Goal: Complete application form

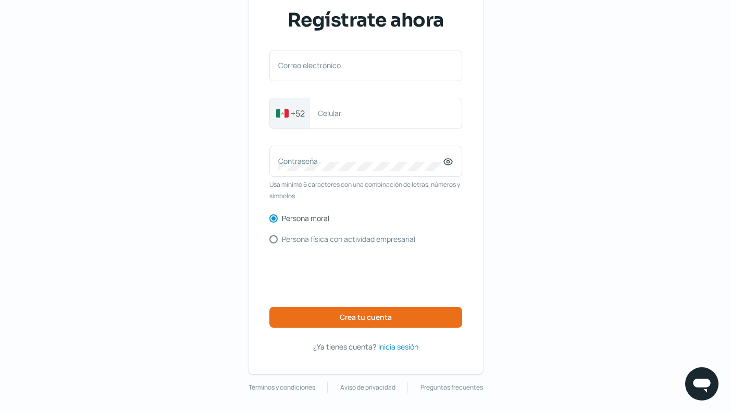
scroll to position [64, 0]
click at [395, 342] on span "Inicia sesión" at bounding box center [398, 347] width 40 height 13
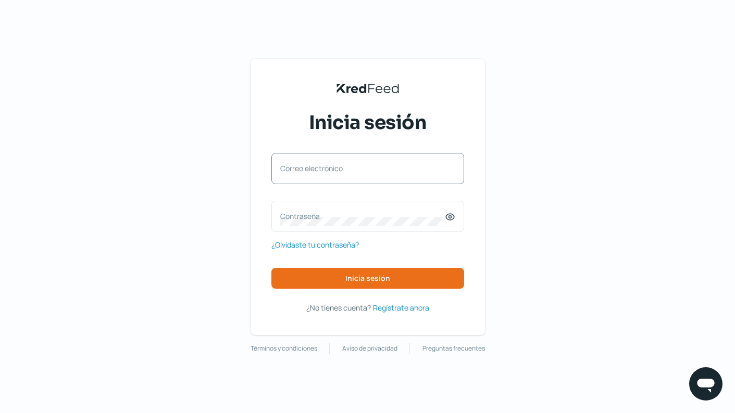
click at [428, 180] on div "Correo electrónico" at bounding box center [367, 168] width 193 height 31
paste input "[EMAIL_ADDRESS][DOMAIN_NAME]"
type input "[EMAIL_ADDRESS][DOMAIN_NAME]"
click at [335, 218] on label "Contraseña" at bounding box center [362, 216] width 165 height 10
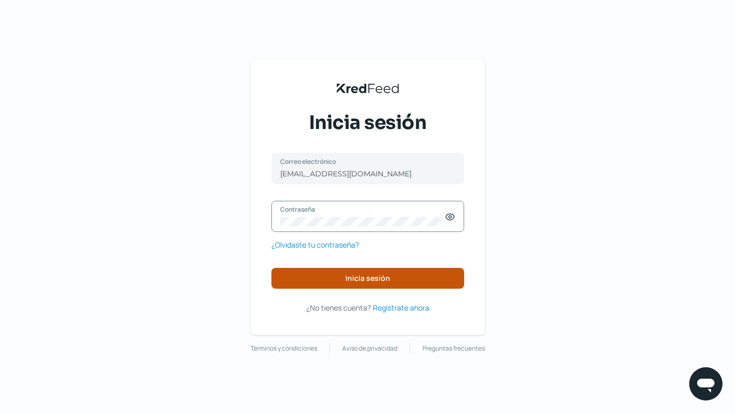
click at [383, 281] on span "Inicia sesión" at bounding box center [367, 278] width 45 height 7
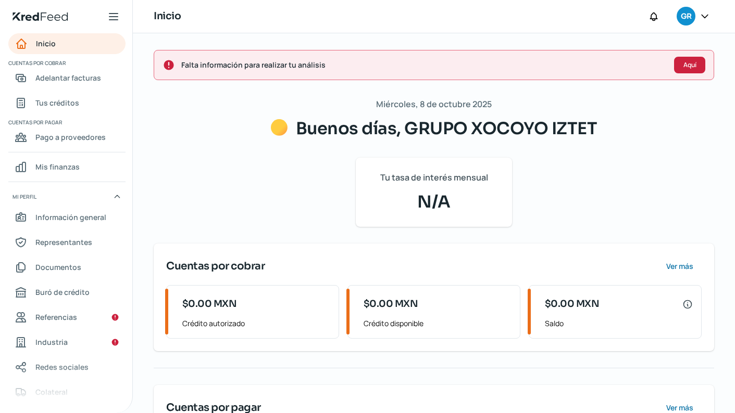
click at [683, 63] on span "Aquí" at bounding box center [689, 65] width 13 height 6
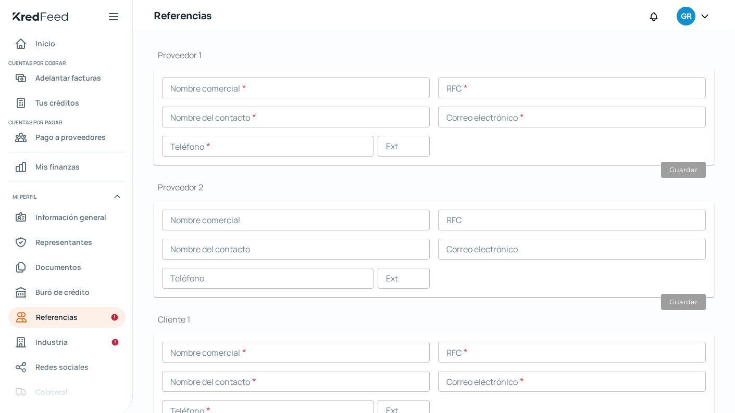
scroll to position [124, 0]
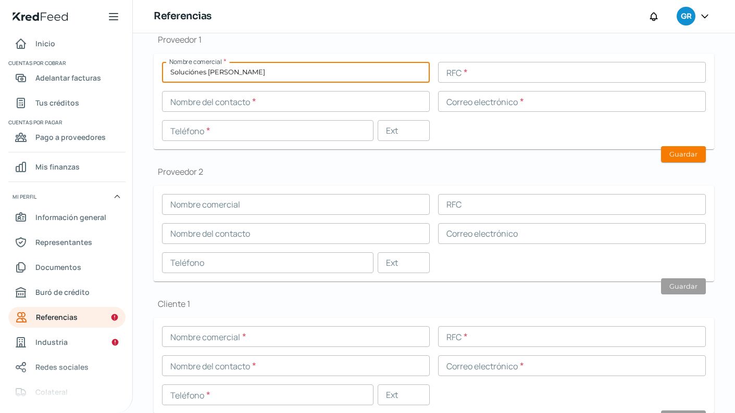
type input "Soluciónes [PERSON_NAME]"
click at [549, 73] on input "text" at bounding box center [572, 72] width 268 height 21
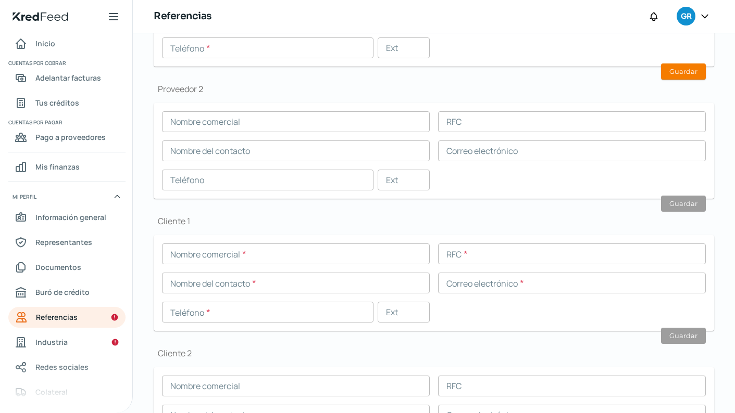
scroll to position [209, 0]
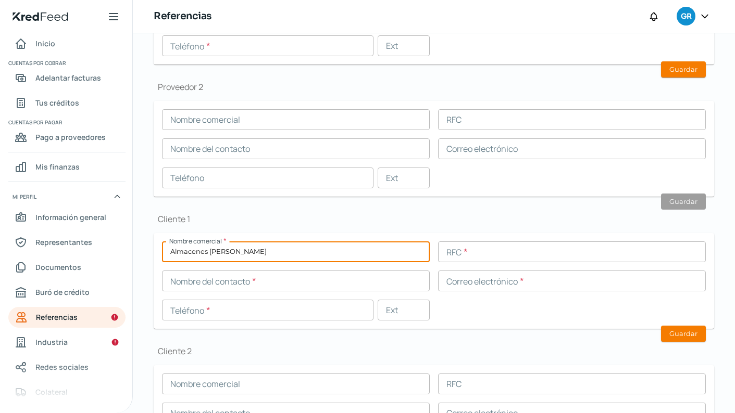
type input "Almacenes [PERSON_NAME]"
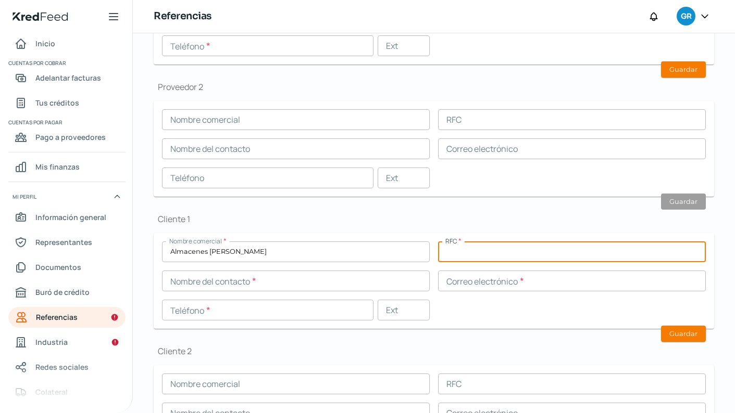
paste input "CAG0412176A6"
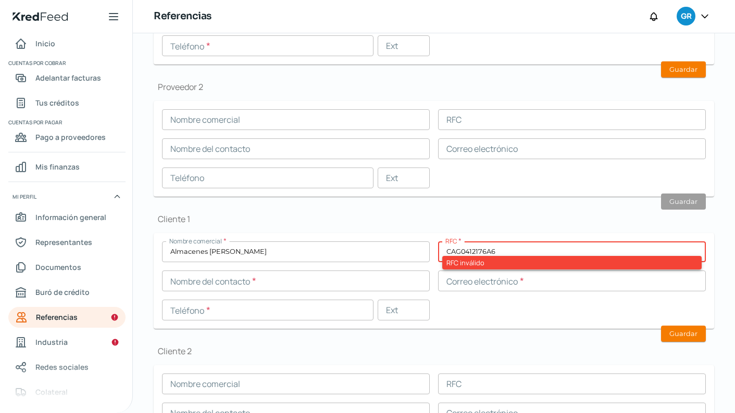
click at [456, 251] on input "CAG0412176A6" at bounding box center [572, 252] width 268 height 21
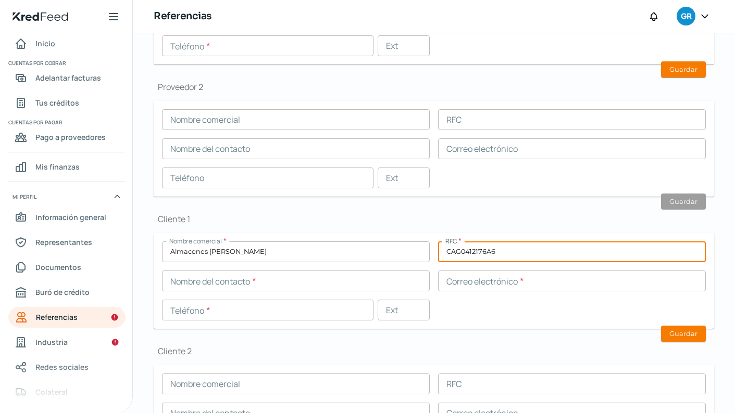
type input "CAG0412176A6"
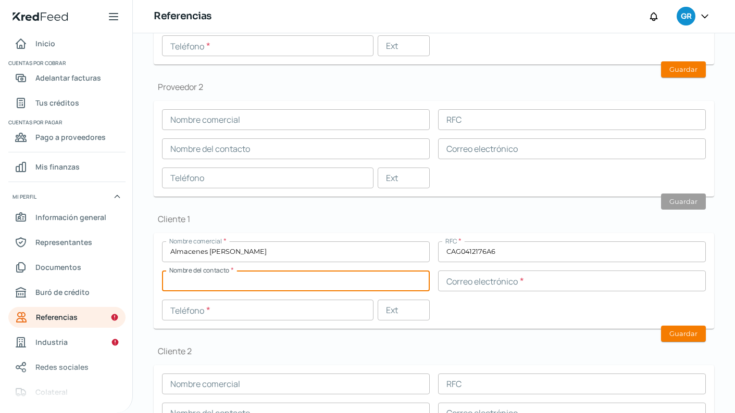
click at [240, 253] on input "Almacenes [PERSON_NAME]" at bounding box center [296, 252] width 268 height 21
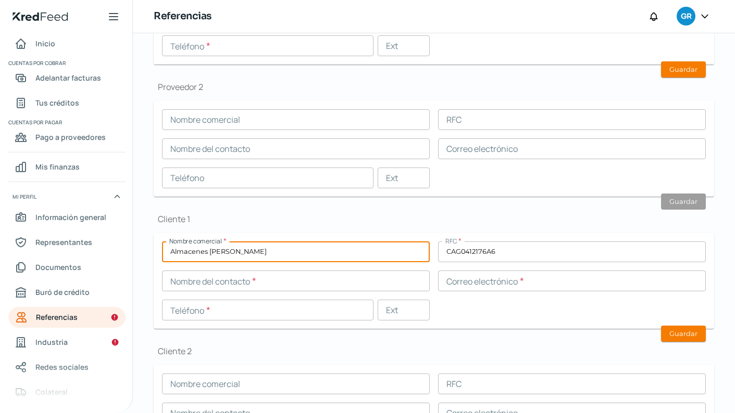
click at [240, 253] on input "Almacenes [PERSON_NAME]" at bounding box center [296, 252] width 268 height 21
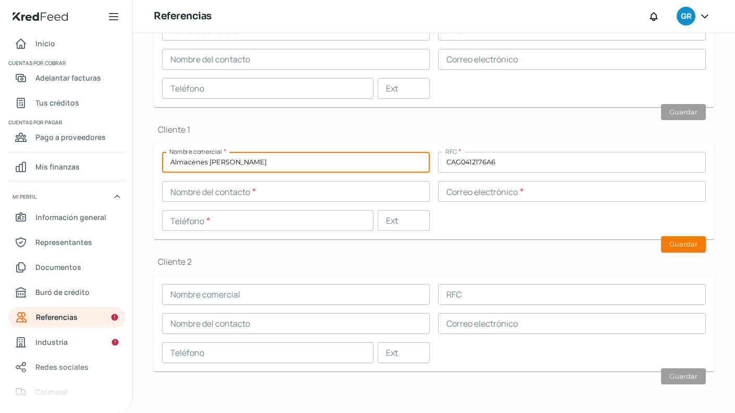
scroll to position [298, 0]
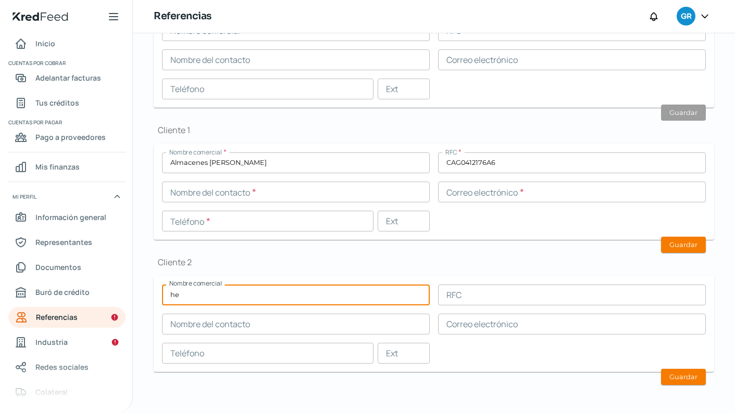
type input "h"
type input "Hermes Paris"
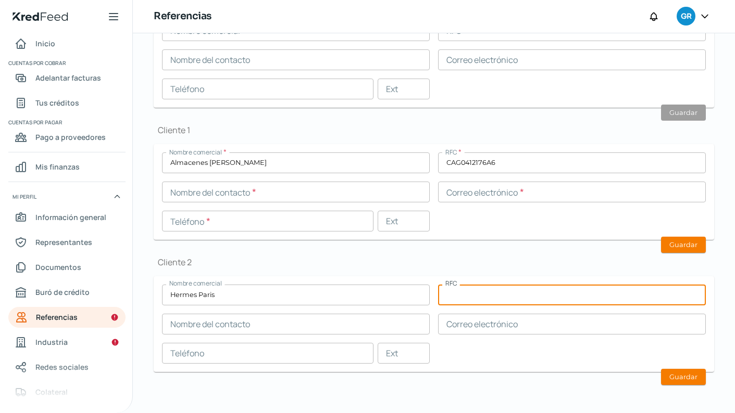
click at [541, 304] on input "text" at bounding box center [572, 295] width 268 height 21
paste input "M830429DZ6"
type input "M830429DZ6"
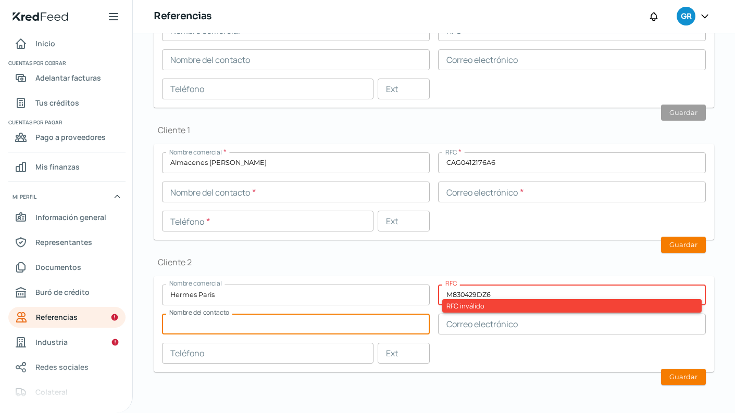
click at [443, 298] on input "M830429DZ6" at bounding box center [572, 295] width 268 height 21
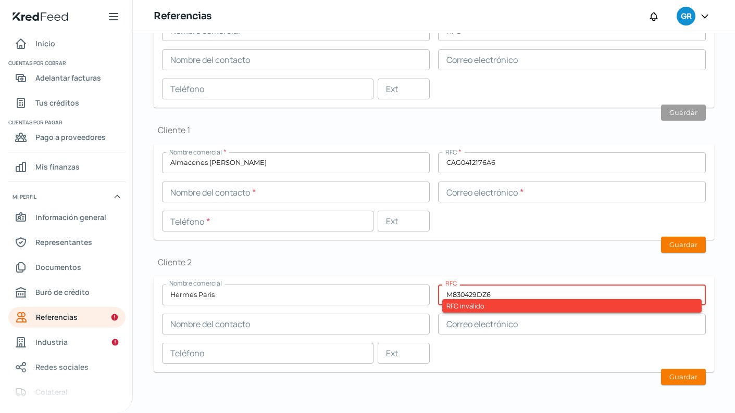
click at [511, 285] on input "M830429DZ6" at bounding box center [572, 295] width 268 height 21
click at [509, 295] on input "M830429DZ6" at bounding box center [572, 295] width 268 height 21
drag, startPoint x: 509, startPoint y: 293, endPoint x: 398, endPoint y: 293, distance: 111.4
click at [398, 293] on div "Nombre comercial Hermes Paris RFC M830429DZ6 RFC inválido Nombre del contacto C…" at bounding box center [434, 324] width 544 height 79
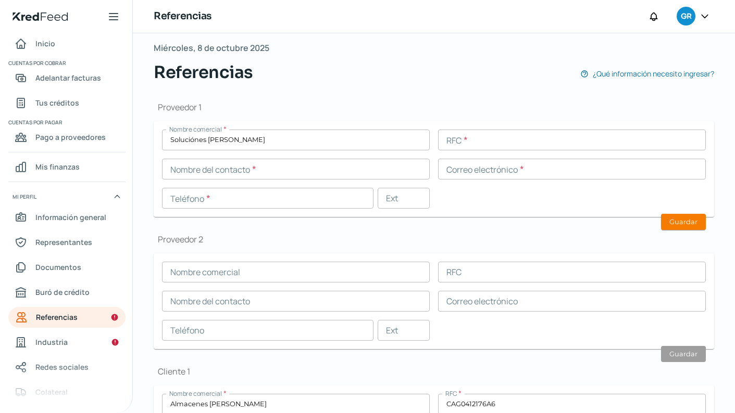
scroll to position [19, 0]
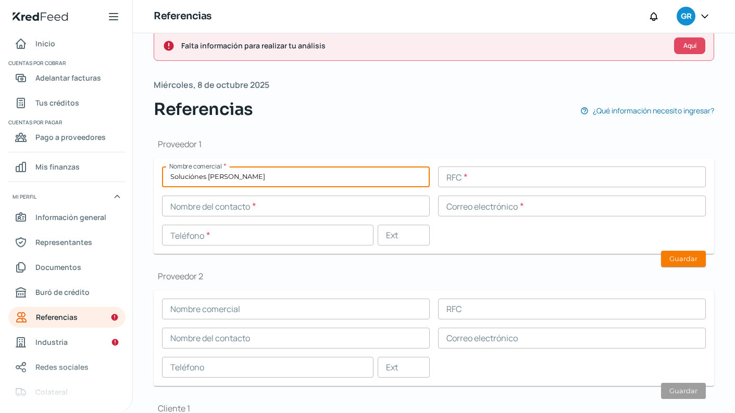
drag, startPoint x: 287, startPoint y: 177, endPoint x: 152, endPoint y: 177, distance: 134.9
click at [152, 177] on div "Falta información para realizar tu análisis Aquí [DATE] Referencias ¿Qué inform…" at bounding box center [434, 353] width 602 height 679
type input "c"
type input "Comercializadora Turchesik"
click at [487, 181] on input "text" at bounding box center [572, 177] width 268 height 21
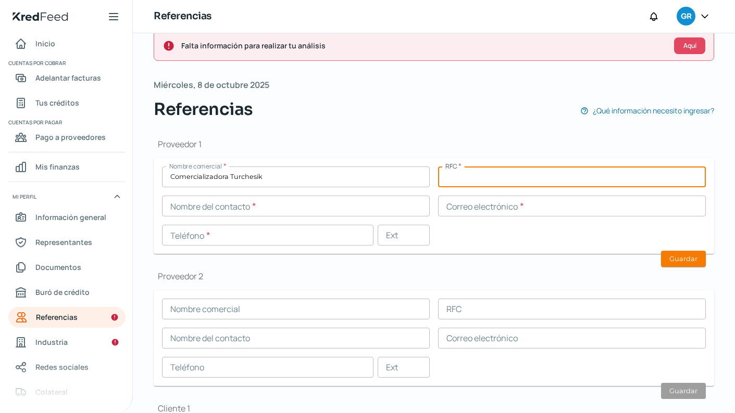
paste input "CTU231020198"
type input "CTU231020198"
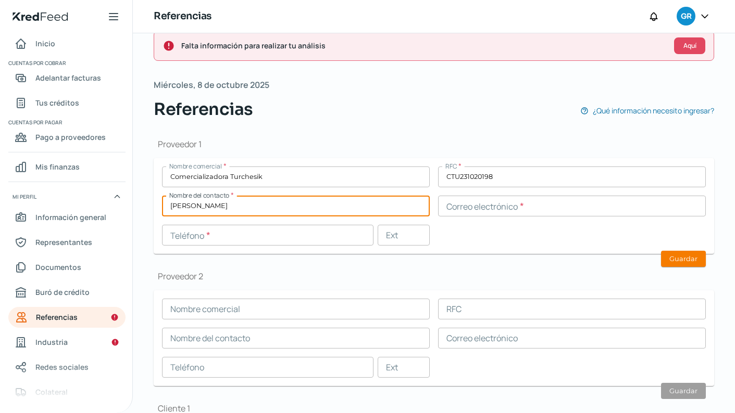
type input "[PERSON_NAME]"
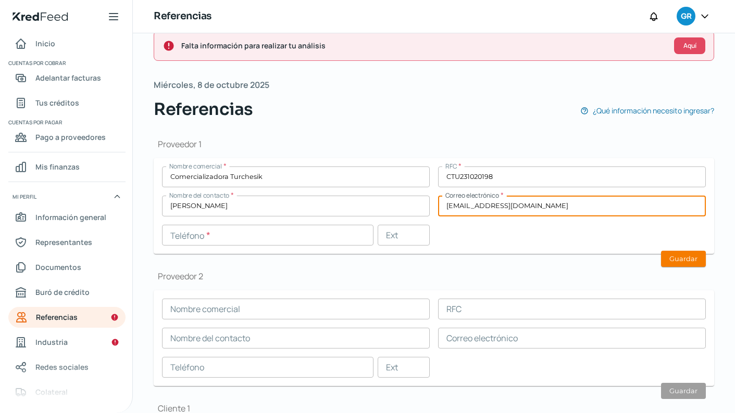
type input "[EMAIL_ADDRESS][DOMAIN_NAME]"
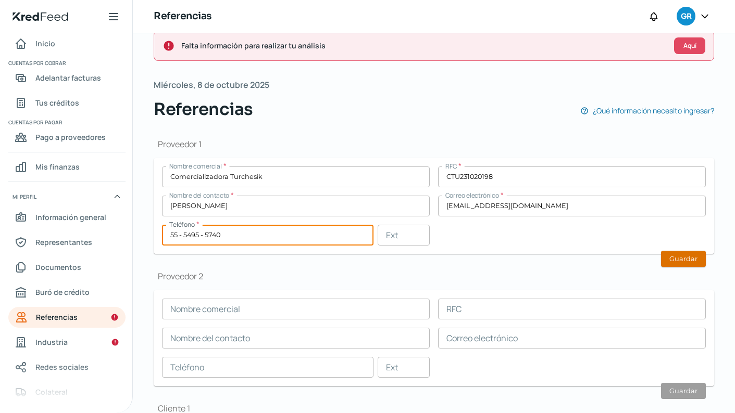
type input "55 - 5495 - 5740"
click at [668, 260] on button "Guardar" at bounding box center [683, 259] width 45 height 16
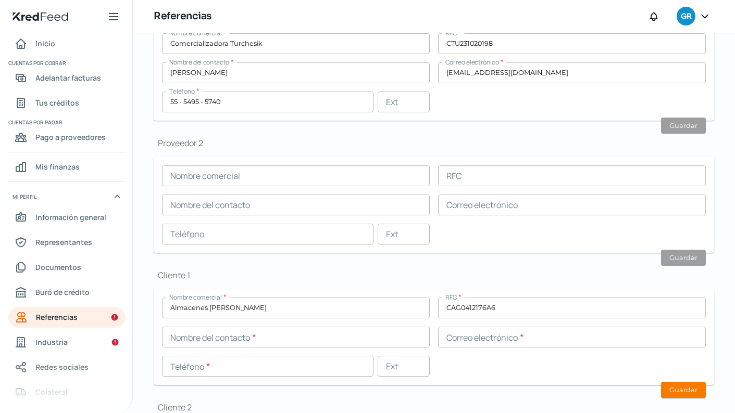
scroll to position [144, 0]
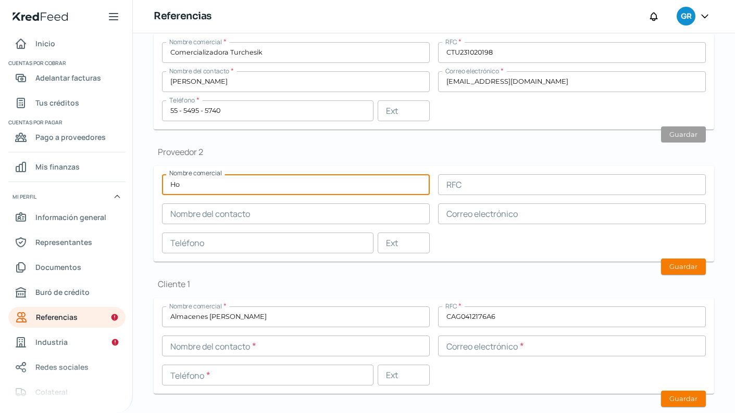
type input "H"
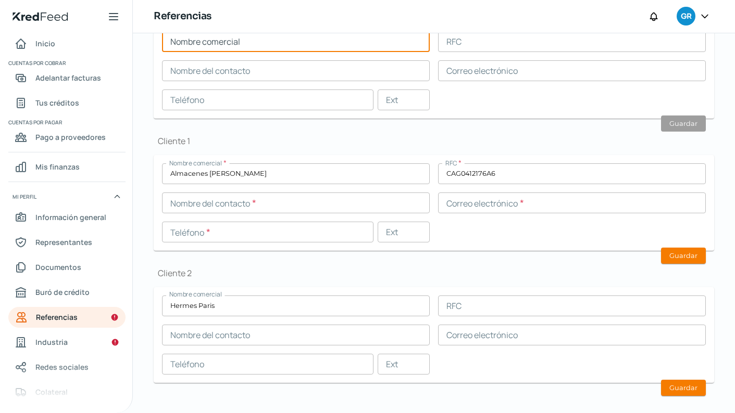
scroll to position [290, 0]
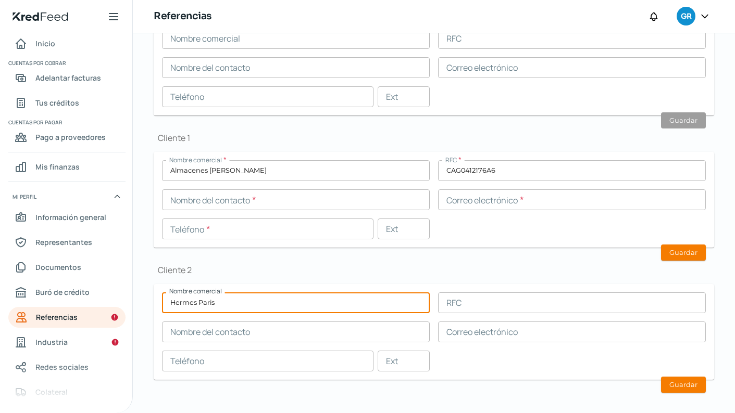
click at [335, 307] on input "Hermes Paris" at bounding box center [296, 303] width 268 height 21
type input "Home perfect"
drag, startPoint x: 335, startPoint y: 307, endPoint x: 320, endPoint y: 333, distance: 30.3
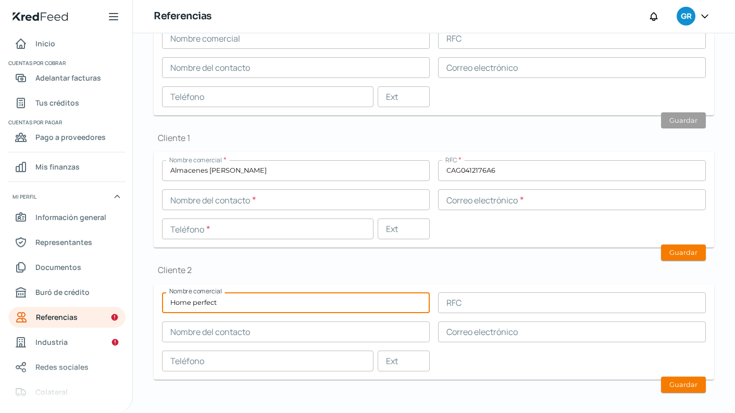
click at [320, 333] on input "text" at bounding box center [296, 332] width 268 height 21
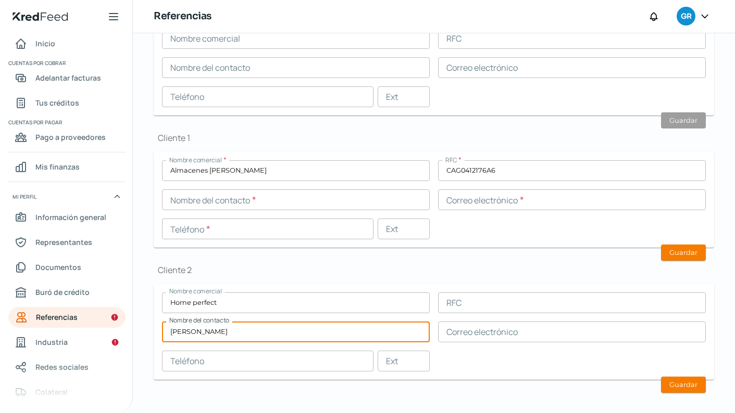
type input "[PERSON_NAME]"
click at [504, 306] on input "text" at bounding box center [572, 303] width 268 height 21
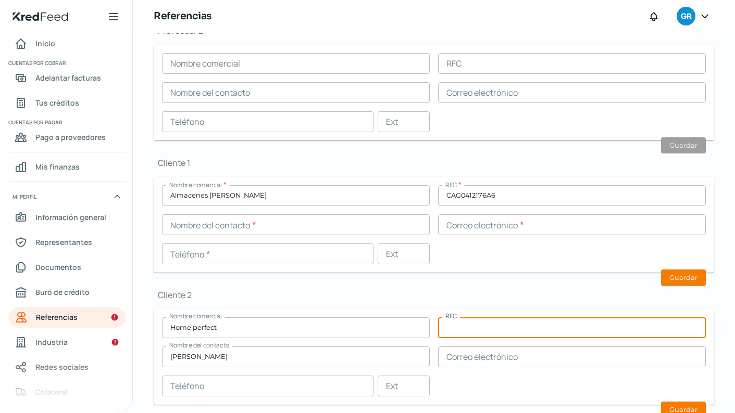
scroll to position [280, 0]
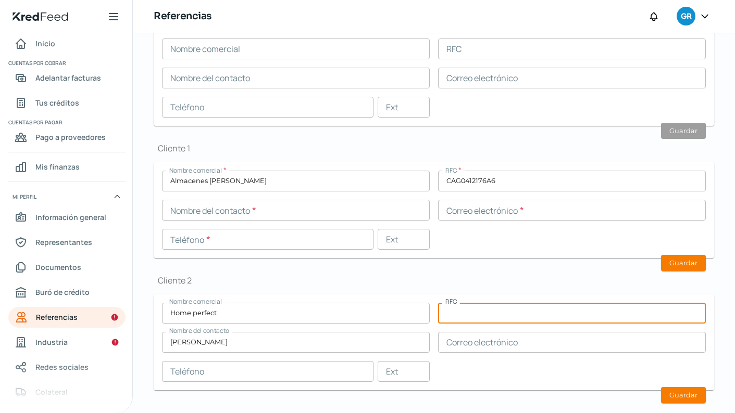
paste input "PER120328DB2"
type input "PER120328DB2"
click at [294, 351] on input "[PERSON_NAME]" at bounding box center [296, 342] width 268 height 21
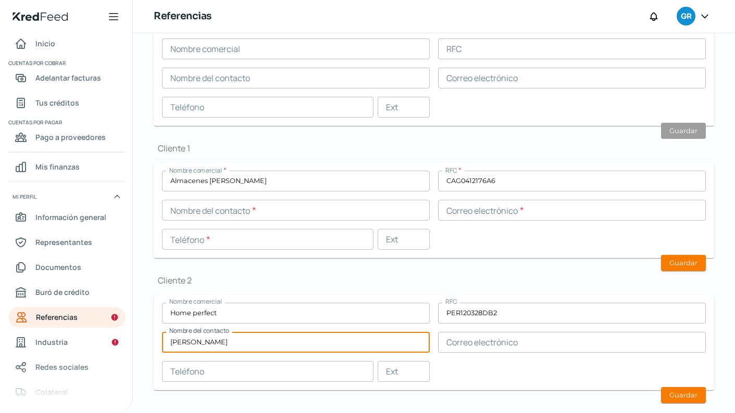
drag, startPoint x: 218, startPoint y: 341, endPoint x: 170, endPoint y: 341, distance: 47.9
click at [170, 341] on input "[PERSON_NAME]" at bounding box center [296, 342] width 268 height 21
click at [227, 212] on input "text" at bounding box center [296, 210] width 268 height 21
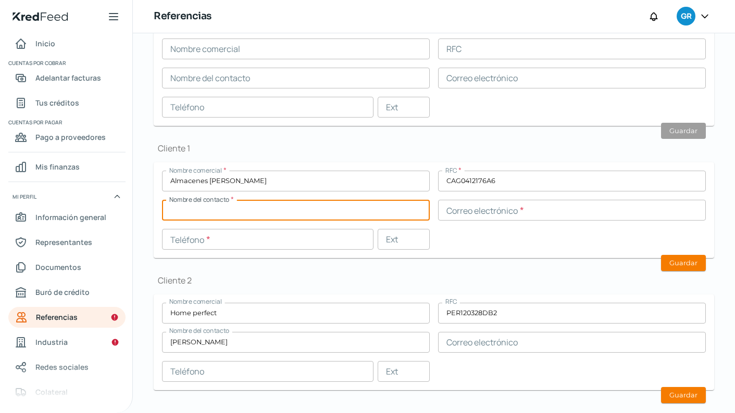
paste input "[PERSON_NAME]"
type input "[PERSON_NAME]"
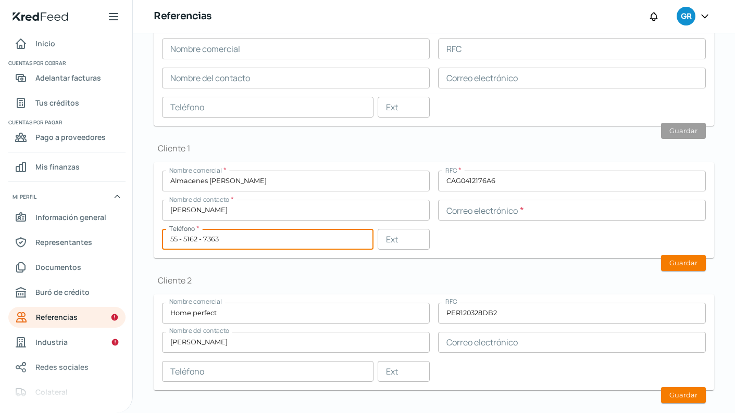
type input "55 - 5162 - 7363"
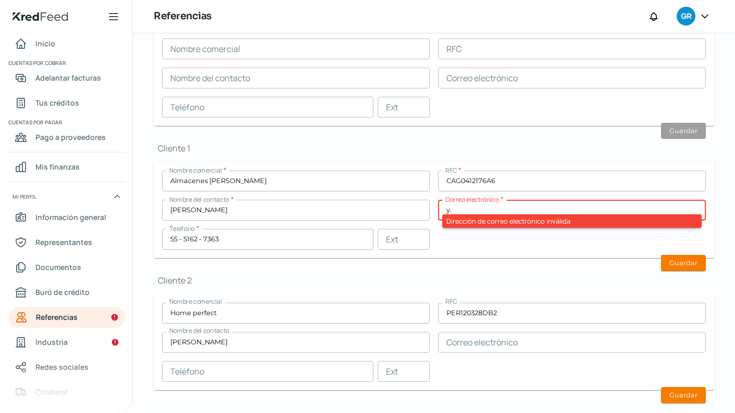
type input "y"
type input "ventas"
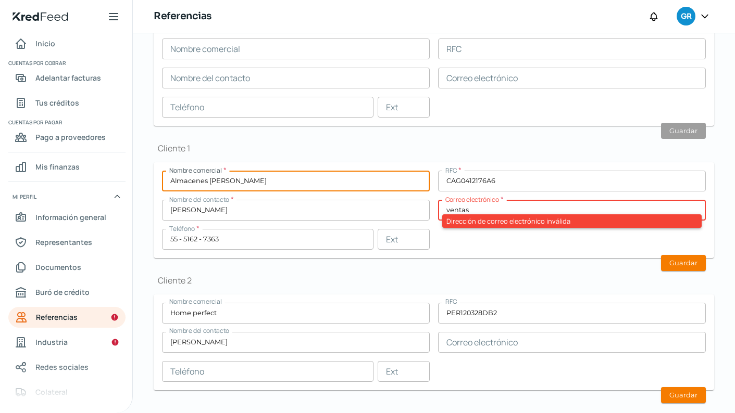
drag, startPoint x: 240, startPoint y: 182, endPoint x: 149, endPoint y: 182, distance: 91.1
click at [149, 182] on div "Falta información para realizar tu análisis Aquí [DATE] Referencias ¿Qué inform…" at bounding box center [434, 93] width 602 height 679
type input "h"
type input "Home Perfect"
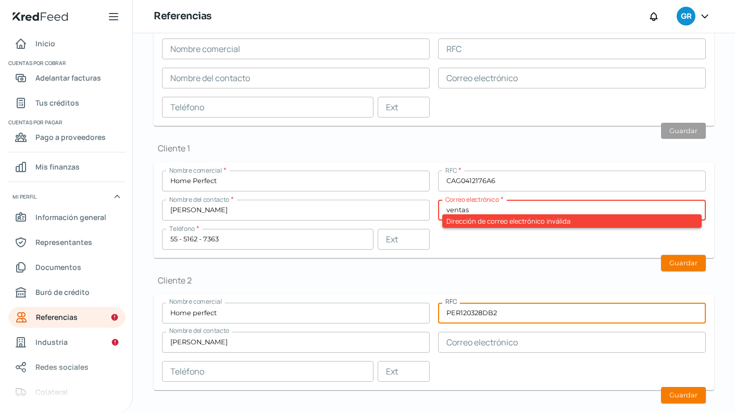
drag, startPoint x: 149, startPoint y: 182, endPoint x: 433, endPoint y: 310, distance: 311.7
click at [435, 310] on div "Nombre comercial Home perfect RFC PER120328DB2 Nombre del contacto Yowali Ortiz…" at bounding box center [434, 342] width 544 height 79
drag, startPoint x: 444, startPoint y: 311, endPoint x: 533, endPoint y: 316, distance: 89.1
click at [533, 316] on input "PER120328DB2" at bounding box center [572, 313] width 268 height 21
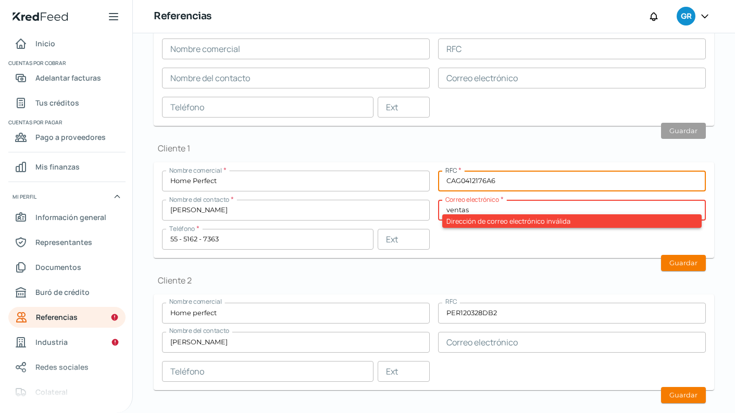
drag, startPoint x: 496, startPoint y: 180, endPoint x: 428, endPoint y: 180, distance: 67.7
click at [428, 180] on div "Nombre comercial * Home Perfect RFC * CAG0412176A6 Nombre del contacto * Yowali…" at bounding box center [434, 210] width 544 height 79
paste input "PER120328DB2"
type input "PER120328DB2"
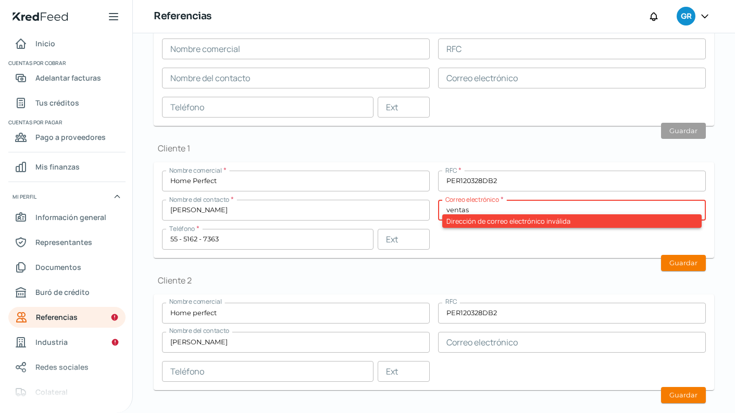
click at [475, 205] on input "ventas" at bounding box center [572, 210] width 268 height 21
click at [469, 209] on input "ventas" at bounding box center [572, 210] width 268 height 21
drag, startPoint x: 511, startPoint y: 207, endPoint x: 410, endPoint y: 207, distance: 101.0
click at [410, 207] on div "Nombre comercial * Home Perfect RFC * PER120328DB2 Nombre del contacto * Yowali…" at bounding box center [434, 210] width 544 height 79
paste input "[EMAIL_ADDRESS][DOMAIN_NAME];"
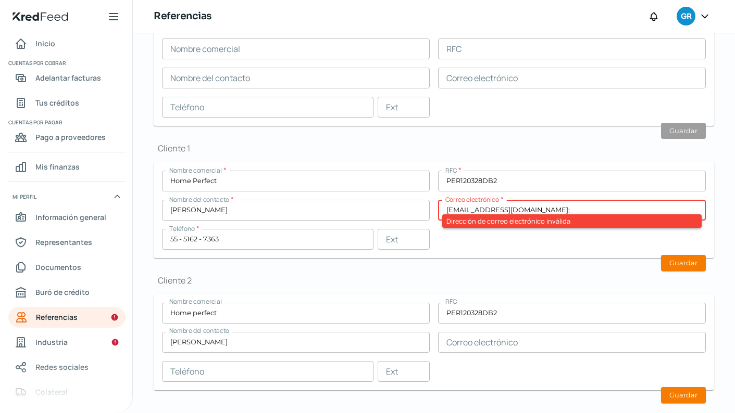
click at [473, 254] on form "Nombre comercial * Home Perfect RFC * PER120328DB2 Nombre del contacto * Yowali…" at bounding box center [434, 210] width 560 height 96
click at [444, 209] on input "[EMAIL_ADDRESS][DOMAIN_NAME];" at bounding box center [572, 210] width 268 height 21
click at [580, 208] on input "[EMAIL_ADDRESS][DOMAIN_NAME];" at bounding box center [572, 210] width 268 height 21
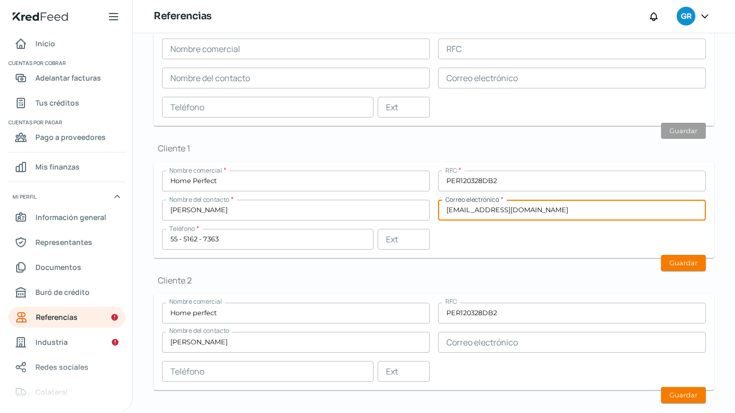
type input "[EMAIL_ADDRESS][DOMAIN_NAME]"
click at [562, 248] on div "Nombre comercial * Home Perfect RFC * PER120328DB2 Nombre del contacto * Yowali…" at bounding box center [434, 210] width 544 height 79
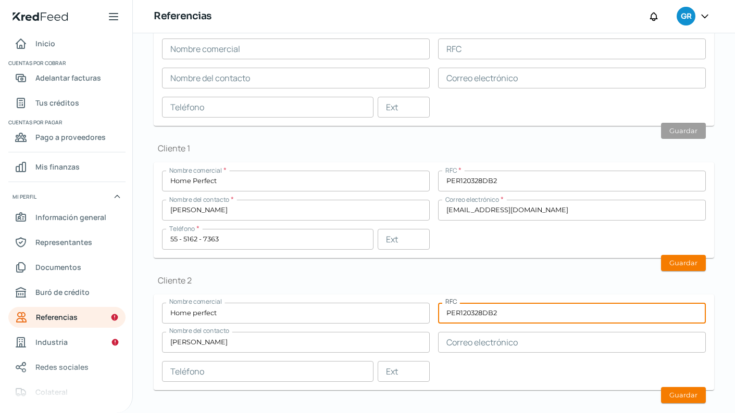
drag, startPoint x: 502, startPoint y: 317, endPoint x: 417, endPoint y: 317, distance: 84.9
click at [417, 317] on div "Nombre comercial Home perfect RFC PER120328DB2 Nombre del contacto Yowali Ortiz…" at bounding box center [434, 342] width 544 height 79
drag, startPoint x: 505, startPoint y: 311, endPoint x: 371, endPoint y: 310, distance: 134.4
click at [371, 310] on div "Nombre comercial Home perfect RFC PER120328DB2 Nombre del contacto Yowali Ortiz…" at bounding box center [434, 342] width 544 height 79
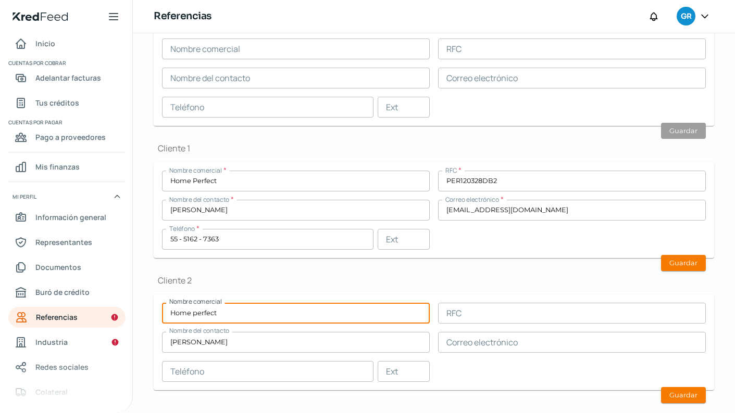
drag, startPoint x: 225, startPoint y: 309, endPoint x: 167, endPoint y: 308, distance: 58.3
click at [167, 309] on input "Home perfect" at bounding box center [296, 313] width 268 height 21
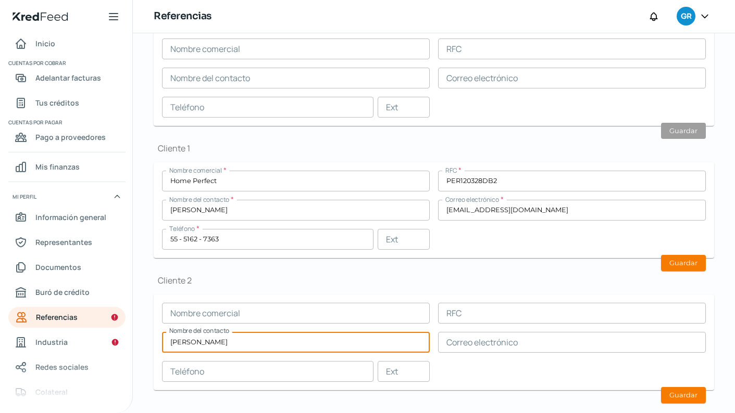
drag, startPoint x: 214, startPoint y: 344, endPoint x: 136, endPoint y: 344, distance: 77.1
click at [136, 344] on div "Falta información para realizar tu análisis Aquí [DATE] Referencias ¿Qué inform…" at bounding box center [434, 93] width 602 height 679
click at [354, 279] on h1 "Cliente 2" at bounding box center [434, 280] width 560 height 11
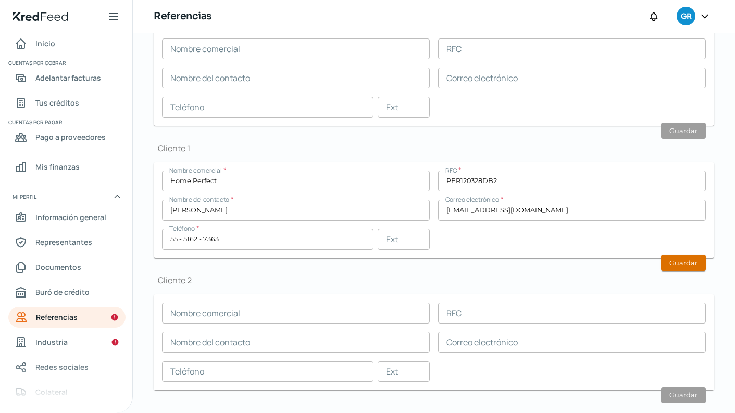
click at [688, 260] on button "Guardar" at bounding box center [683, 263] width 45 height 16
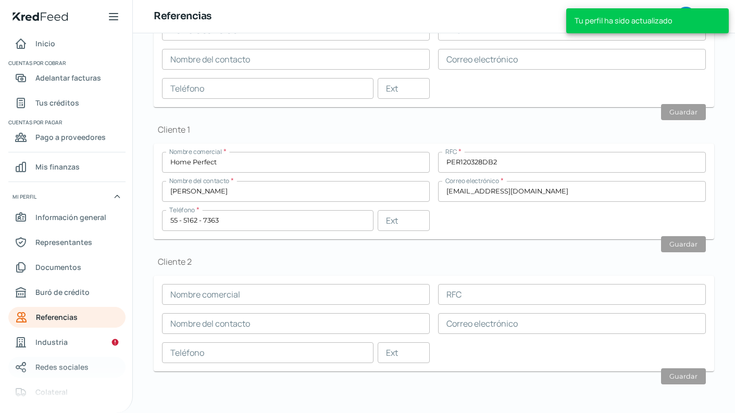
scroll to position [268, 0]
click at [46, 344] on span "Industria" at bounding box center [51, 342] width 32 height 13
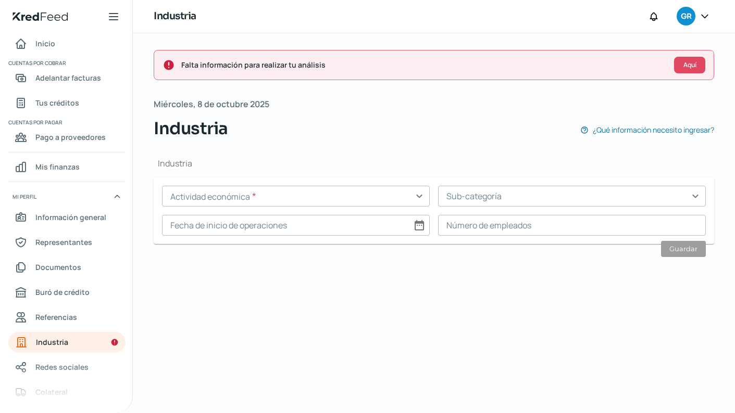
click at [349, 195] on input "text" at bounding box center [296, 196] width 268 height 21
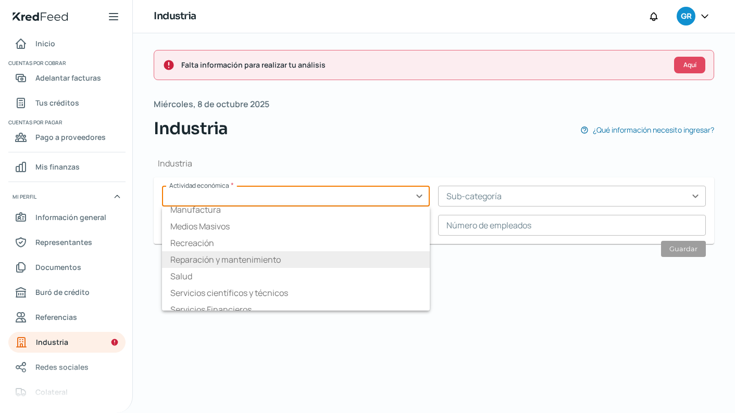
scroll to position [122, 0]
click at [245, 258] on li "Reparación y mantenimiento" at bounding box center [296, 259] width 268 height 17
type input "Reparación y mantenimiento"
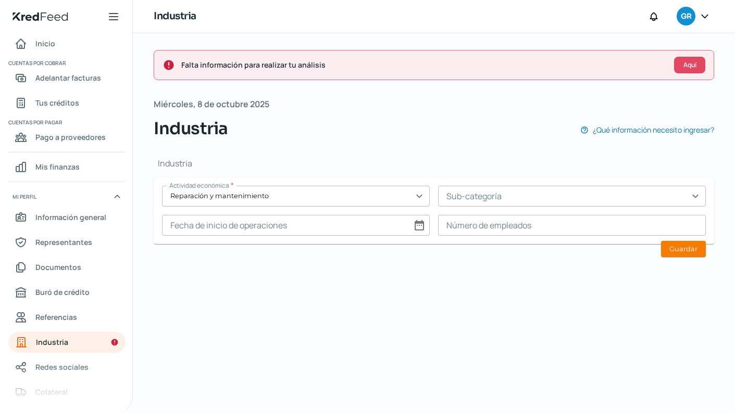
click at [497, 196] on input "text" at bounding box center [572, 196] width 268 height 21
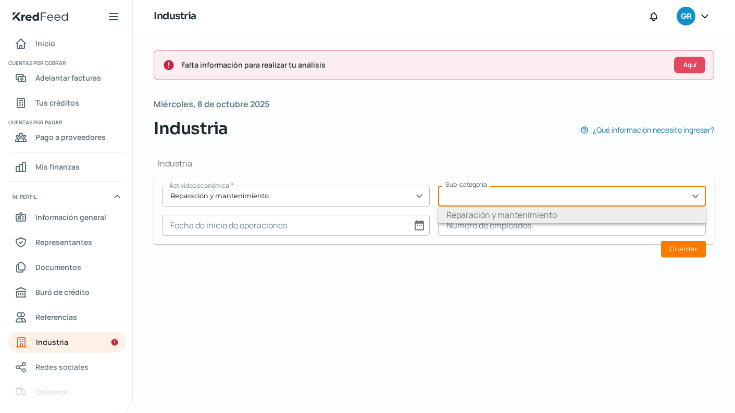
click at [505, 209] on li "Reparación y mantenimiento" at bounding box center [572, 215] width 268 height 17
type input "Reparación y mantenimiento"
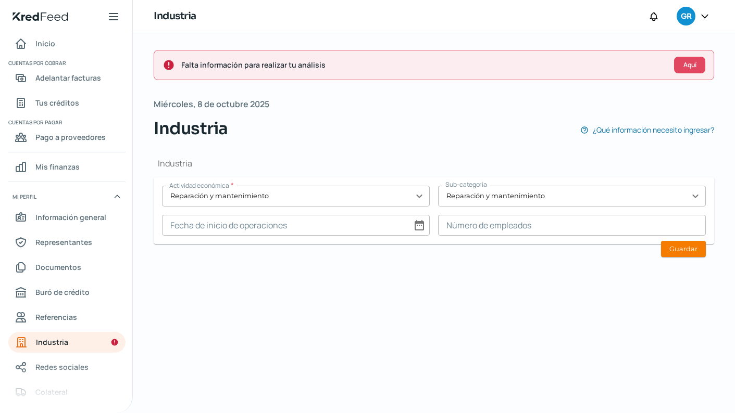
click at [235, 232] on input at bounding box center [296, 225] width 268 height 21
select select "9"
select select "2025"
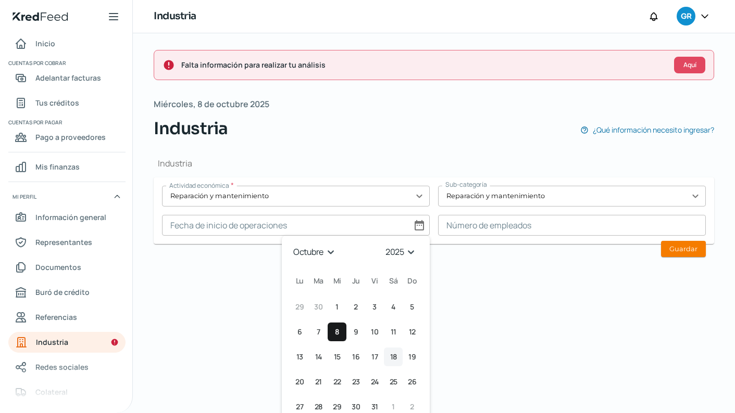
click at [390, 355] on span "18" at bounding box center [393, 357] width 7 height 12
type input "[DATE]"
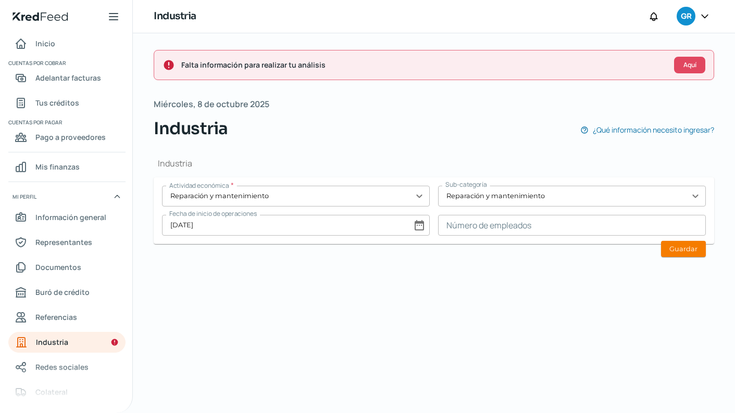
click at [212, 225] on input "[DATE]" at bounding box center [296, 225] width 268 height 21
select select "9"
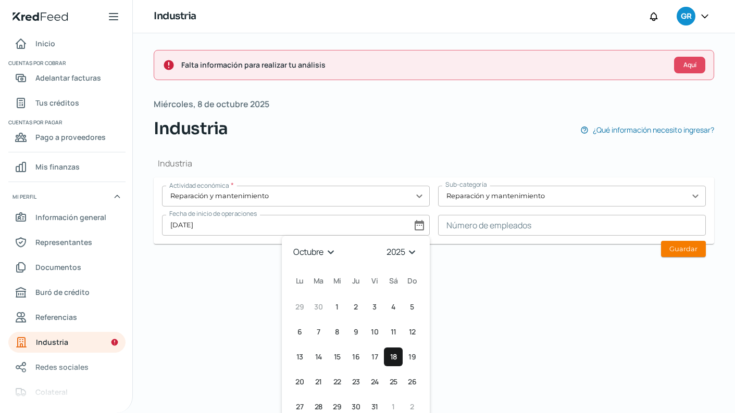
select select "2023"
click at [503, 278] on div "Falta información para realizar tu análisis Aquí [DATE] Industria ¿Qué informac…" at bounding box center [434, 223] width 602 height 380
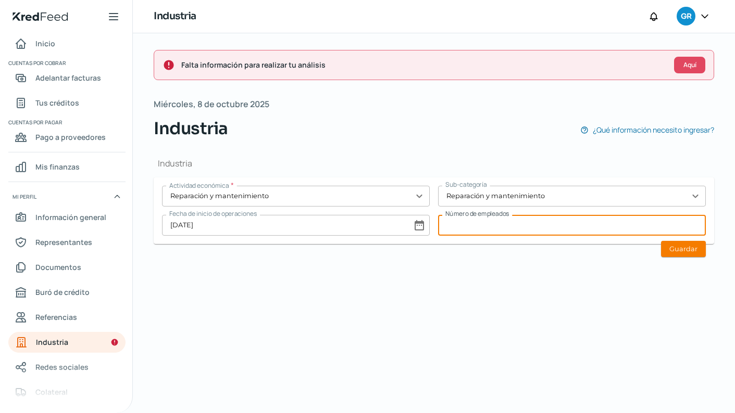
click at [516, 231] on input at bounding box center [572, 225] width 268 height 21
type input "35"
click at [676, 239] on form "Actividad económica * Reparación y mantenimiento expand_more Sub-categoría Repa…" at bounding box center [434, 211] width 560 height 67
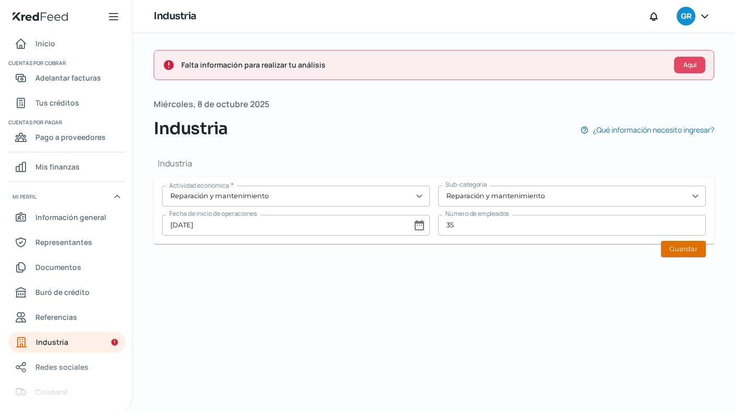
click at [683, 251] on button "Guardar" at bounding box center [683, 249] width 45 height 16
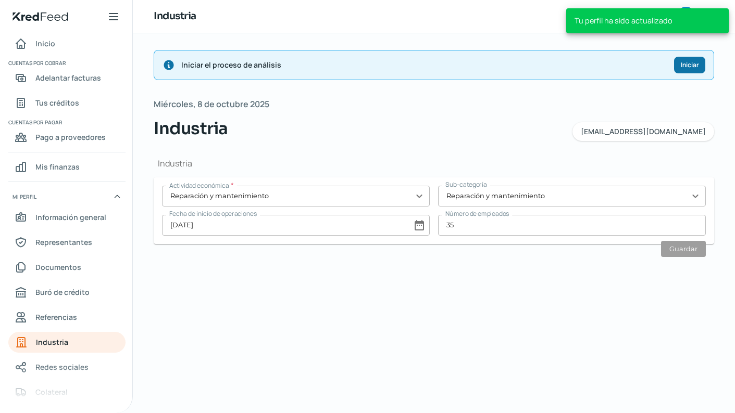
click at [692, 65] on span "Iniciar" at bounding box center [690, 65] width 18 height 6
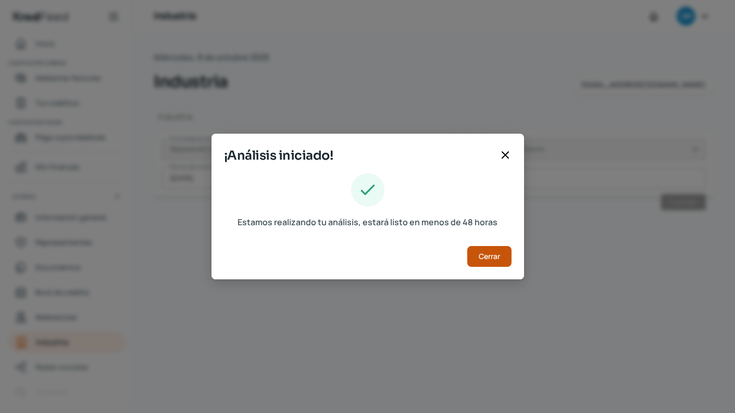
click at [490, 259] on span "Cerrar" at bounding box center [489, 256] width 21 height 7
